Goal: Information Seeking & Learning: Learn about a topic

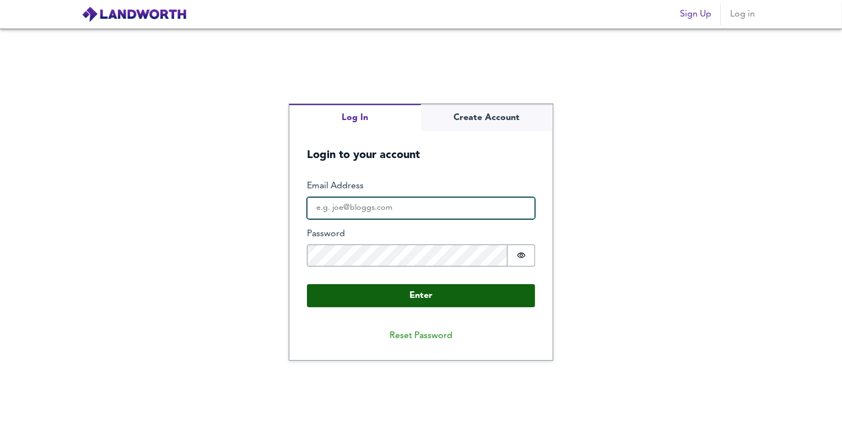
type input "[PERSON_NAME][EMAIL_ADDRESS][PERSON_NAME][DOMAIN_NAME]"
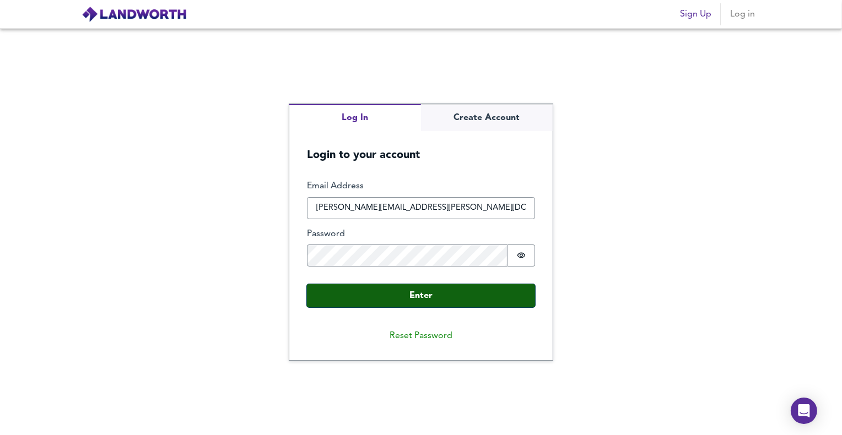
click at [430, 287] on button "Enter" at bounding box center [421, 295] width 228 height 23
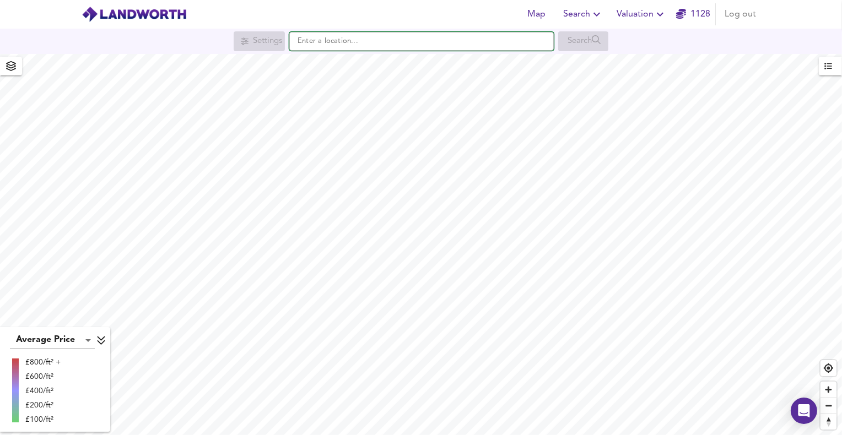
click at [474, 36] on input "text" at bounding box center [421, 41] width 265 height 19
paste input "LN13 0NB"
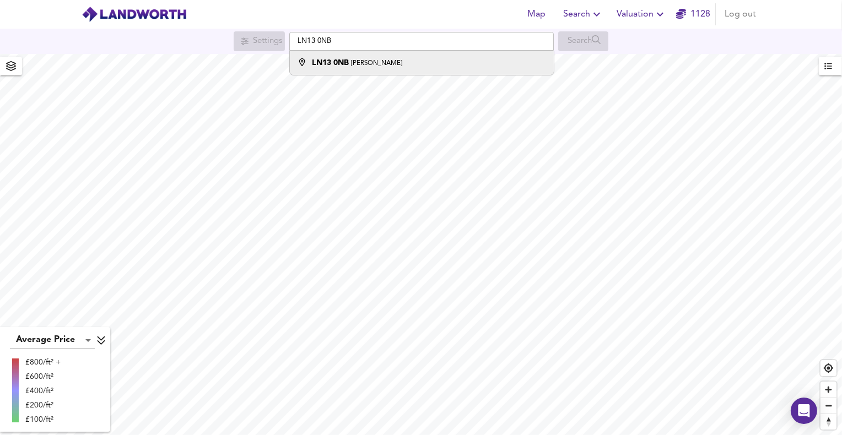
click at [421, 60] on div "LN13 0NB [PERSON_NAME]" at bounding box center [419, 62] width 253 height 11
type input "[PERSON_NAME] LN13 0NB"
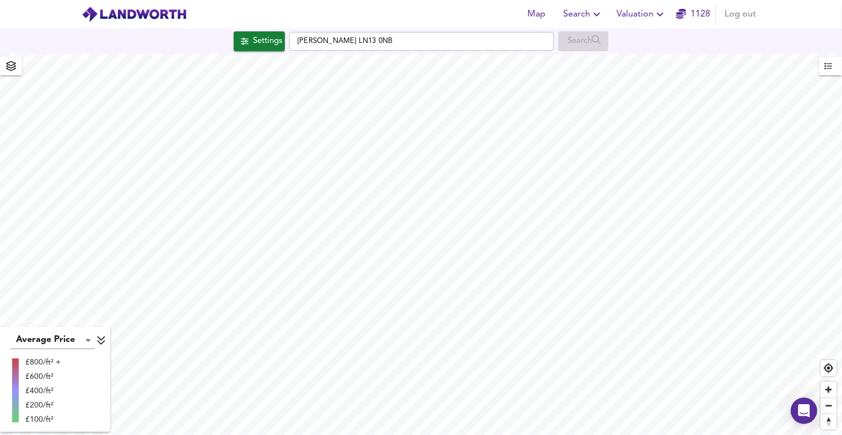
checkbox input "false"
checkbox input "true"
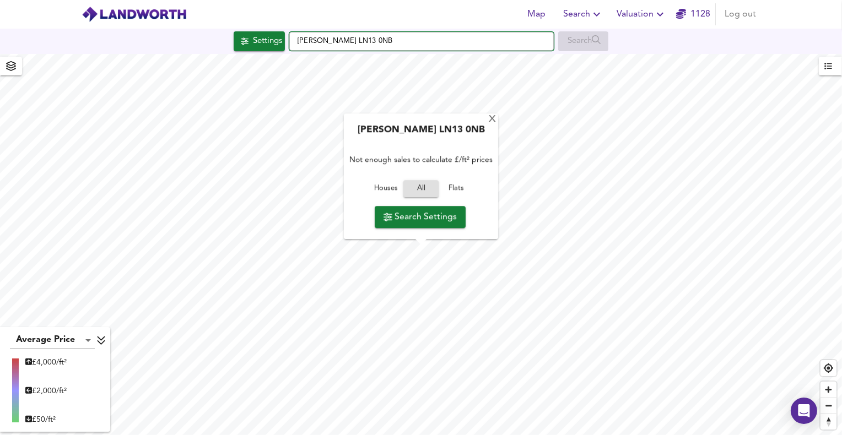
drag, startPoint x: 321, startPoint y: 40, endPoint x: 277, endPoint y: 52, distance: 45.6
click at [277, 52] on div "Settings [PERSON_NAME] LN13 0NB Search" at bounding box center [421, 41] width 842 height 25
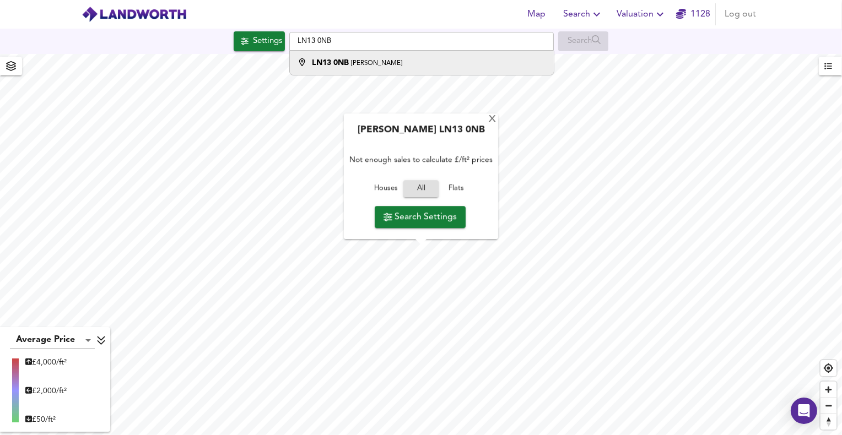
click at [336, 62] on strong "LN13 0NB" at bounding box center [330, 63] width 37 height 8
type input "[PERSON_NAME] LN13 0NB"
